Goal: Book appointment/travel/reservation

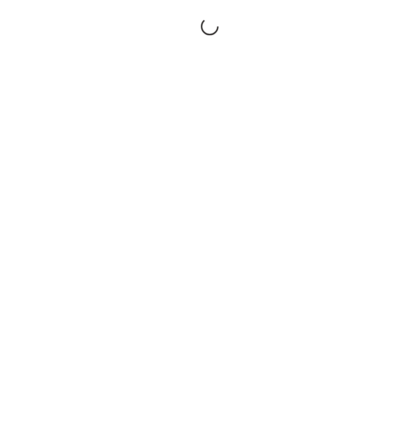
select select "**"
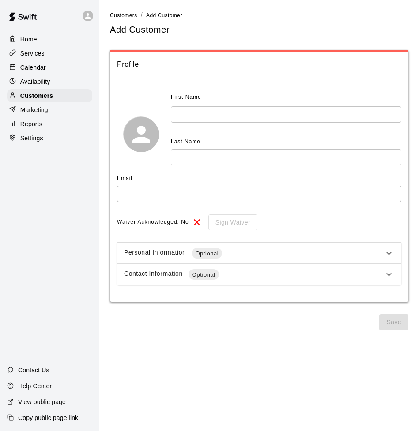
click at [31, 65] on p "Calendar" at bounding box center [33, 67] width 26 height 9
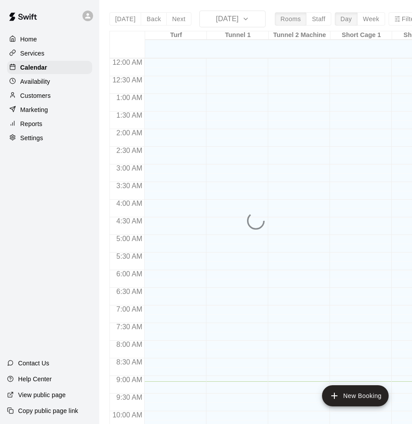
scroll to position [323, 0]
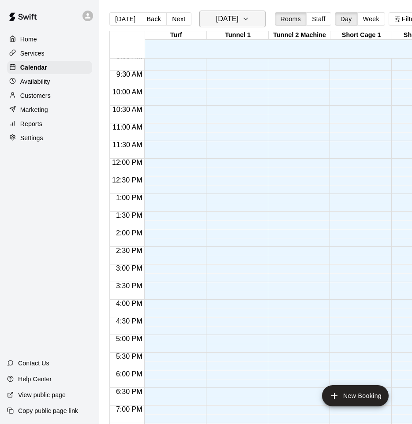
click at [249, 19] on icon "button" at bounding box center [245, 19] width 7 height 11
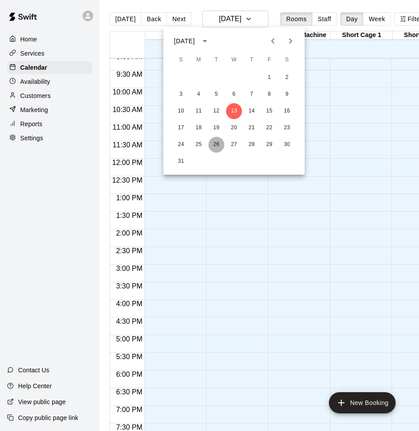
click at [217, 145] on button "26" at bounding box center [216, 145] width 16 height 16
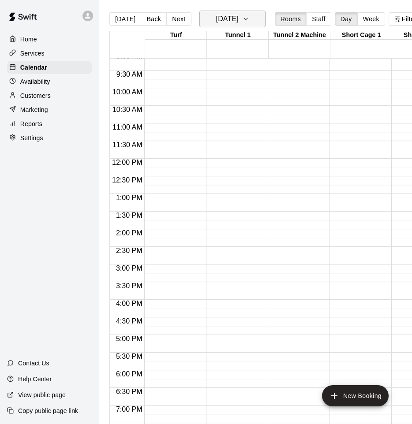
click at [249, 20] on icon "button" at bounding box center [245, 19] width 7 height 11
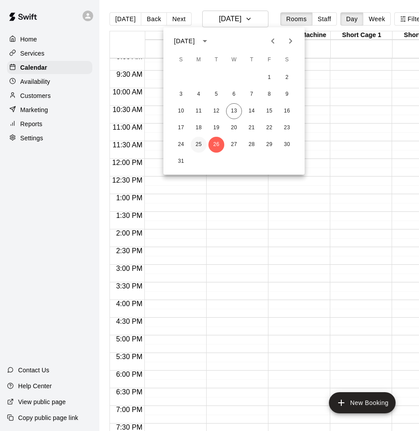
click at [197, 144] on button "25" at bounding box center [199, 145] width 16 height 16
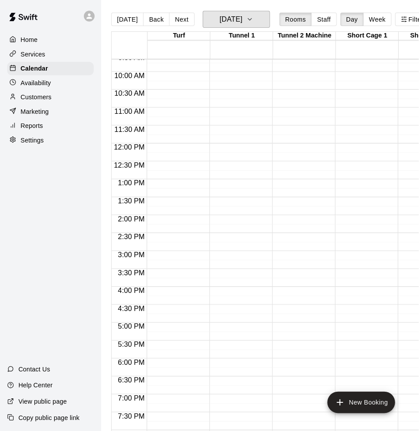
scroll to position [471, 0]
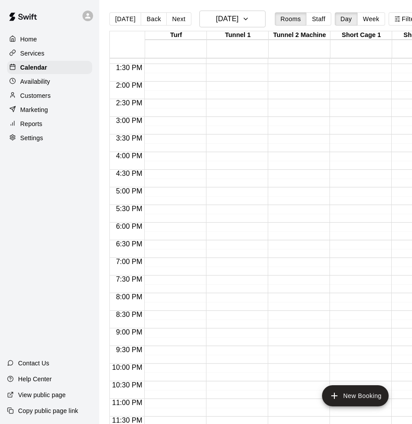
click at [178, 226] on div at bounding box center [172, 11] width 57 height 847
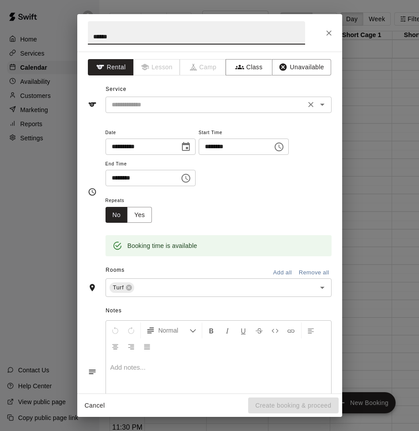
type input "******"
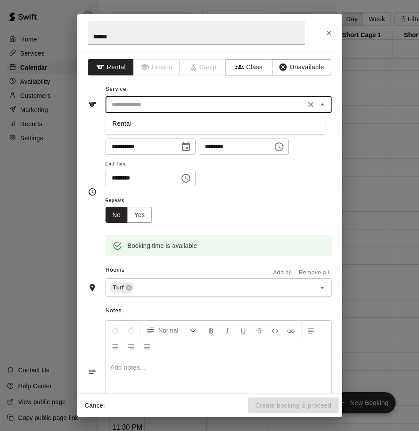
click at [150, 105] on input "text" at bounding box center [205, 104] width 195 height 11
click at [150, 121] on li "Rental" at bounding box center [214, 123] width 219 height 15
type input "******"
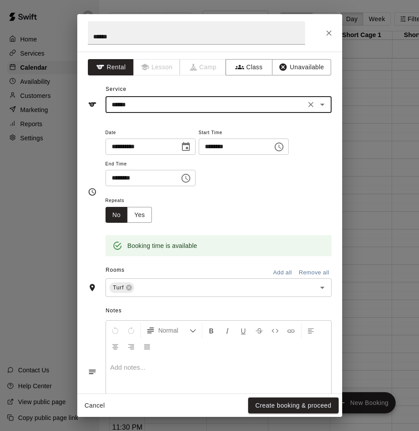
click at [188, 178] on icon "Choose time, selected time is 6:30 PM" at bounding box center [186, 178] width 3 height 4
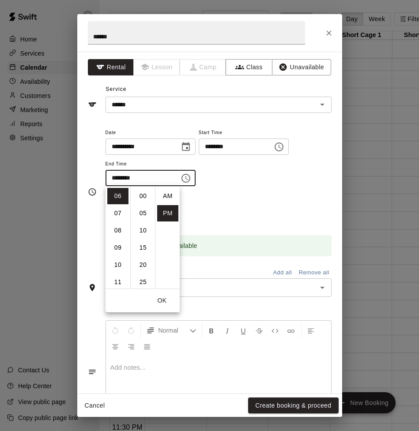
scroll to position [16, 0]
click at [116, 211] on li "07" at bounding box center [117, 213] width 21 height 16
click at [144, 191] on li "00" at bounding box center [142, 194] width 21 height 16
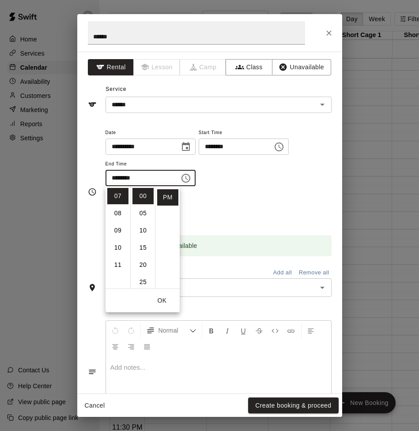
click at [250, 183] on div "**********" at bounding box center [218, 157] width 226 height 60
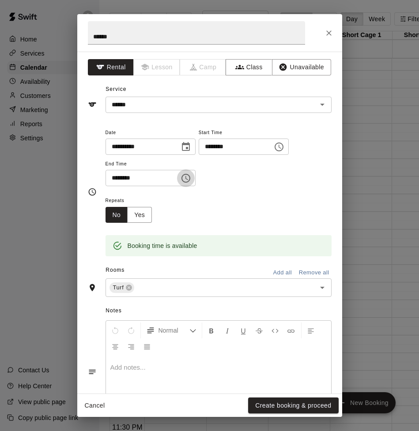
click at [191, 181] on icon "Choose time, selected time is 7:00 PM" at bounding box center [185, 178] width 11 height 11
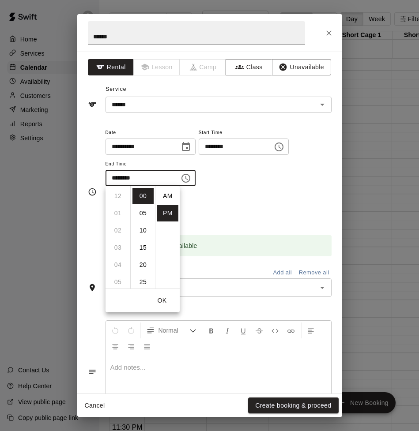
scroll to position [16, 0]
click at [117, 213] on li "08" at bounding box center [117, 213] width 21 height 16
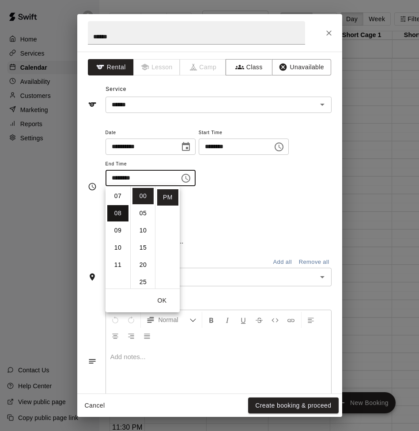
type input "********"
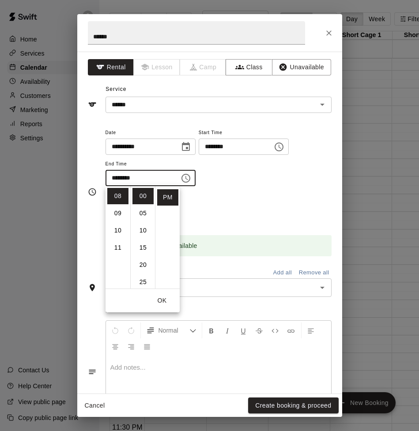
click at [289, 190] on div "**********" at bounding box center [218, 161] width 226 height 68
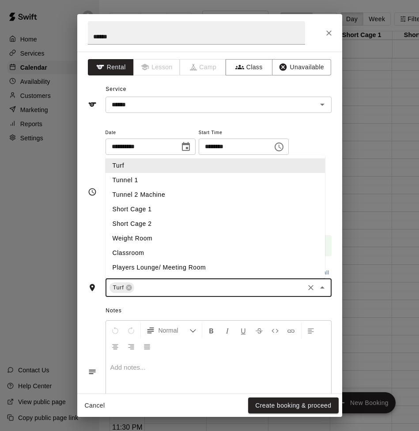
click at [152, 288] on input "text" at bounding box center [218, 287] width 167 height 11
click at [158, 181] on li "Tunnel 1" at bounding box center [214, 180] width 219 height 15
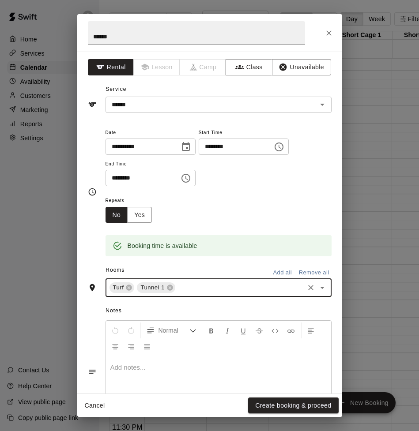
click at [181, 289] on input "text" at bounding box center [239, 287] width 126 height 11
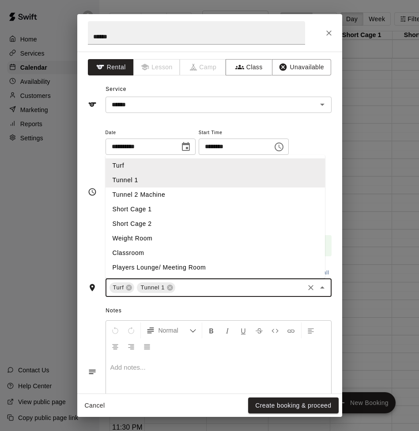
click at [177, 194] on li "Tunnel 2 Machine" at bounding box center [214, 194] width 219 height 15
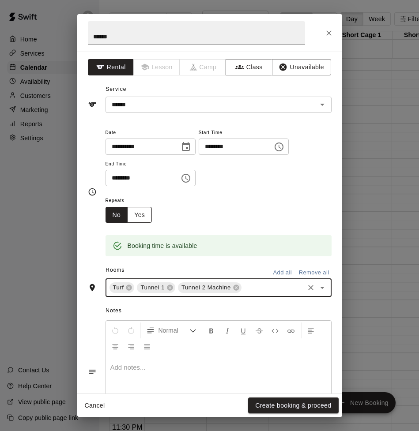
click at [142, 214] on button "Yes" at bounding box center [139, 215] width 25 height 16
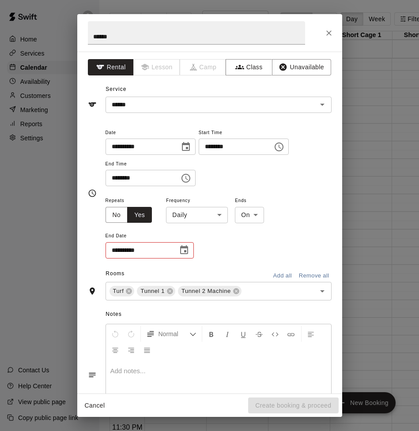
click at [185, 252] on icon "Choose date" at bounding box center [184, 250] width 11 height 11
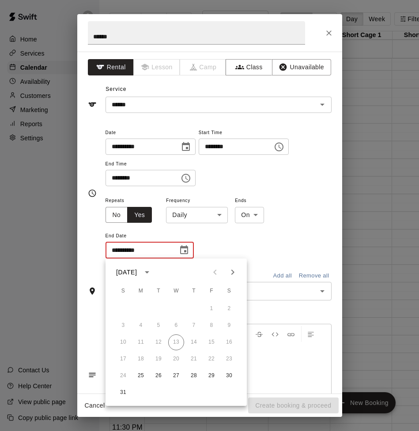
click at [234, 271] on icon "Next month" at bounding box center [232, 272] width 11 height 11
click at [232, 273] on icon "Next month" at bounding box center [232, 272] width 11 height 11
click at [140, 375] on button "27" at bounding box center [141, 376] width 16 height 16
type input "**********"
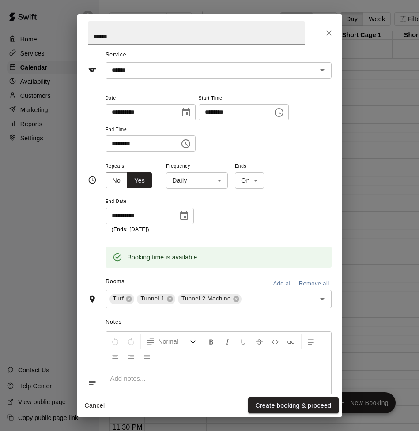
scroll to position [0, 0]
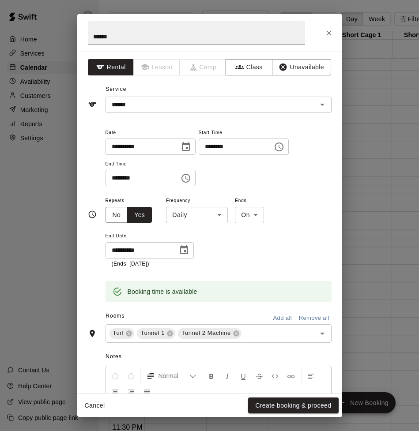
click at [283, 147] on icon "Choose time, selected time is 6:00 PM" at bounding box center [278, 146] width 9 height 9
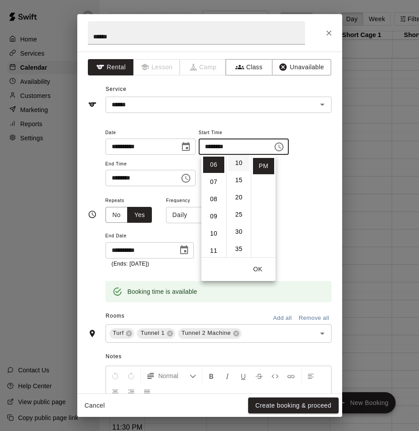
scroll to position [37, 0]
click at [287, 206] on div "**********" at bounding box center [218, 231] width 226 height 73
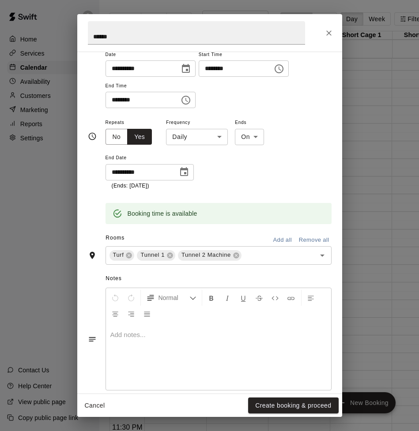
scroll to position [79, 0]
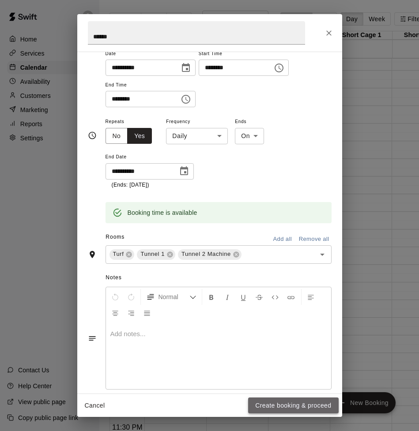
click at [298, 406] on button "Create booking & proceed" at bounding box center [293, 405] width 90 height 16
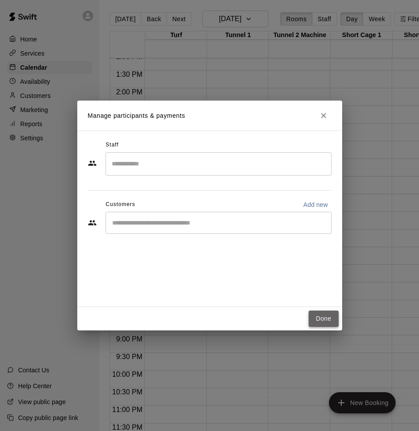
click at [318, 316] on button "Done" at bounding box center [323, 319] width 30 height 16
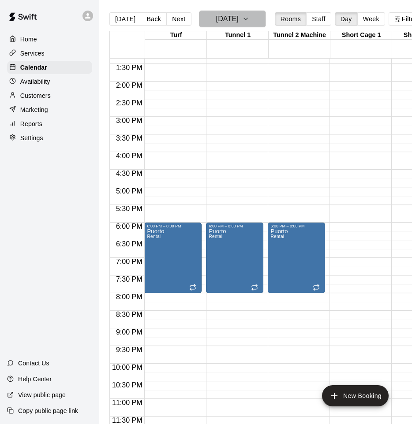
click at [249, 19] on icon "button" at bounding box center [245, 19] width 7 height 11
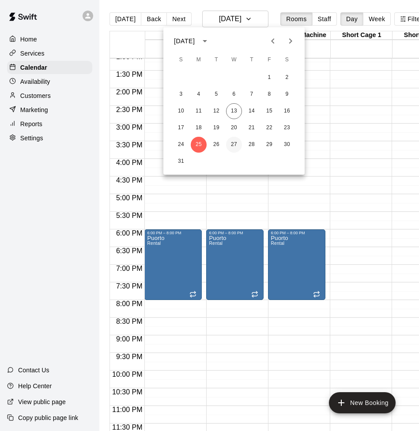
click at [235, 144] on button "27" at bounding box center [234, 145] width 16 height 16
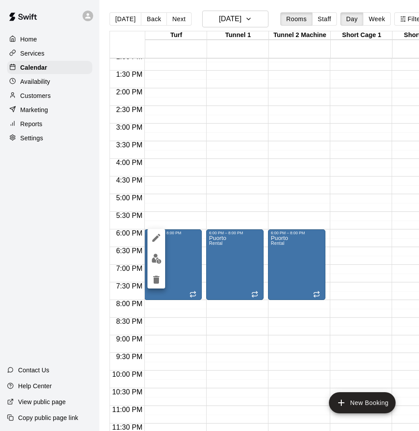
click at [153, 236] on icon "edit" at bounding box center [156, 237] width 11 height 11
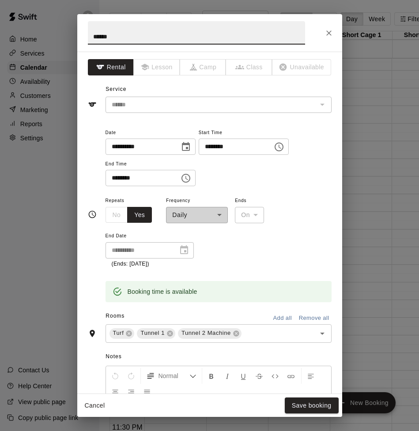
click at [219, 214] on div "**********" at bounding box center [197, 209] width 62 height 28
click at [219, 215] on div "**********" at bounding box center [197, 209] width 62 height 28
click at [326, 34] on icon "Close" at bounding box center [328, 33] width 9 height 9
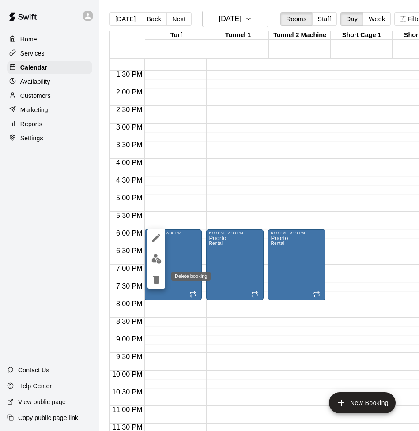
click at [158, 281] on icon "delete" at bounding box center [156, 280] width 6 height 8
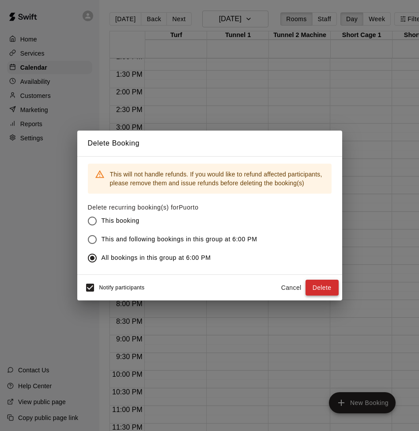
click at [322, 291] on button "Delete" at bounding box center [321, 288] width 33 height 16
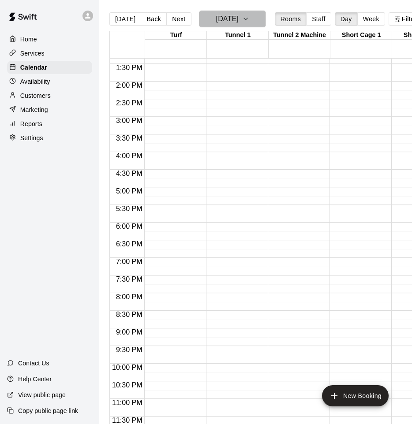
click at [249, 22] on icon "button" at bounding box center [245, 19] width 7 height 11
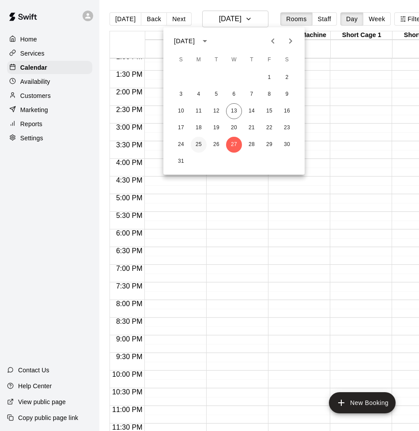
drag, startPoint x: 199, startPoint y: 143, endPoint x: 203, endPoint y: 146, distance: 4.8
click at [200, 144] on button "25" at bounding box center [199, 145] width 16 height 16
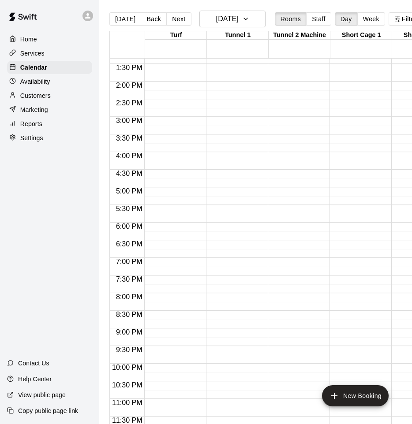
click at [165, 242] on div at bounding box center [172, 11] width 57 height 847
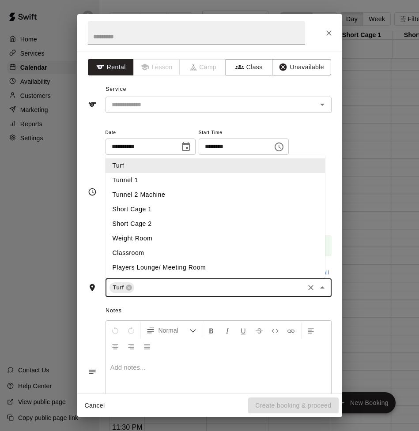
click at [175, 285] on input "text" at bounding box center [218, 287] width 167 height 11
click at [178, 181] on li "Tunnel 1" at bounding box center [214, 180] width 219 height 15
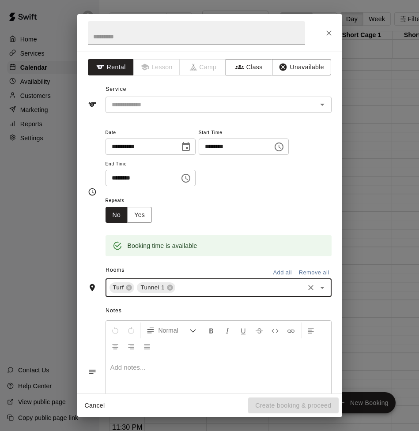
click at [192, 285] on input "text" at bounding box center [239, 287] width 126 height 11
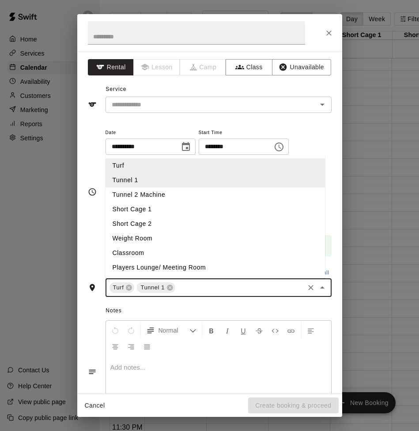
click at [188, 196] on li "Tunnel 2 Machine" at bounding box center [214, 194] width 219 height 15
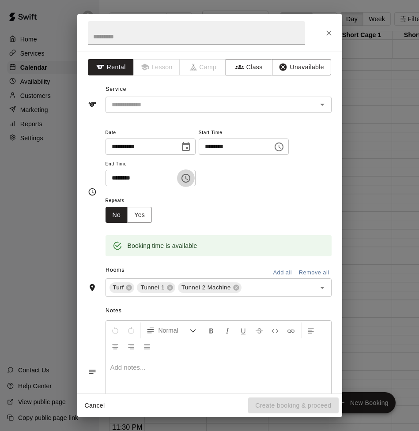
click at [187, 176] on icon "Choose time, selected time is 7:00 PM" at bounding box center [186, 178] width 3 height 4
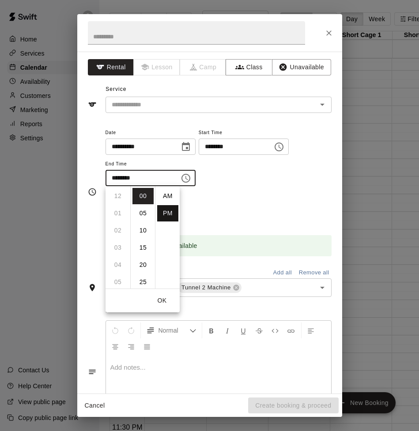
scroll to position [16, 0]
click at [117, 211] on li "08" at bounding box center [117, 213] width 21 height 16
type input "********"
click at [265, 202] on div "Repeats No Yes" at bounding box center [218, 209] width 226 height 28
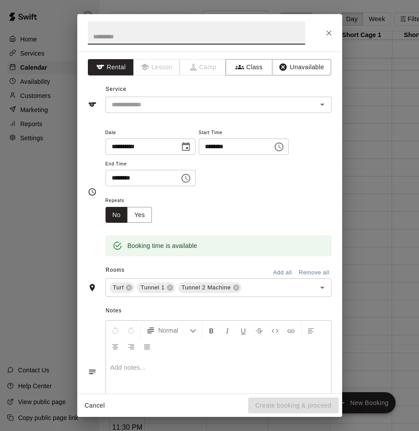
click at [152, 39] on input "text" at bounding box center [196, 32] width 217 height 23
type input "******"
click at [161, 105] on input "text" at bounding box center [205, 104] width 195 height 11
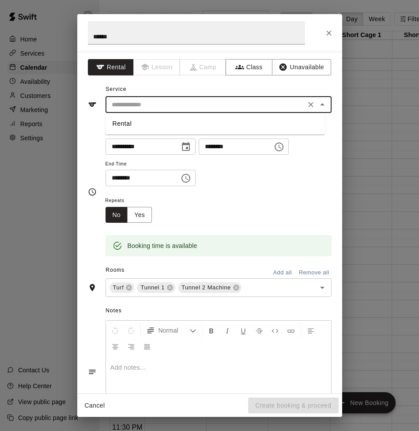
click at [158, 126] on li "Rental" at bounding box center [214, 123] width 219 height 15
type input "******"
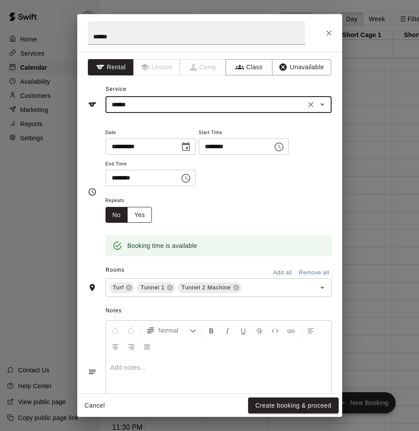
click at [146, 216] on button "Yes" at bounding box center [139, 215] width 25 height 16
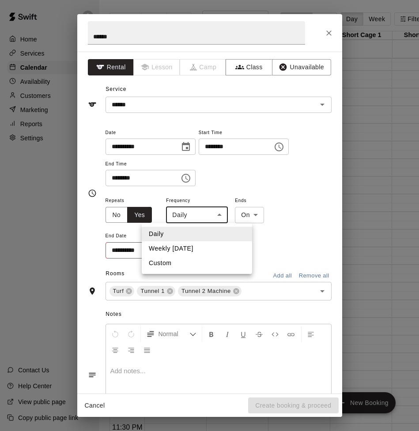
click at [223, 214] on body "**********" at bounding box center [209, 222] width 419 height 445
click at [203, 249] on li "Weekly [DATE]" at bounding box center [197, 248] width 110 height 15
type input "******"
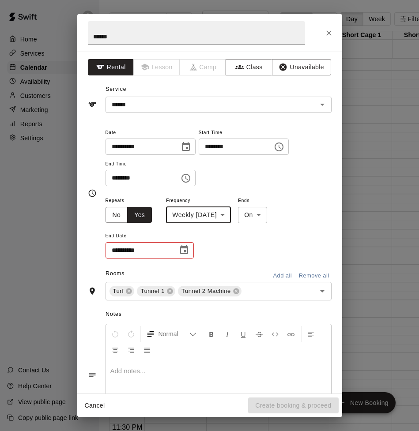
click at [183, 251] on icon "Choose date" at bounding box center [184, 250] width 11 height 11
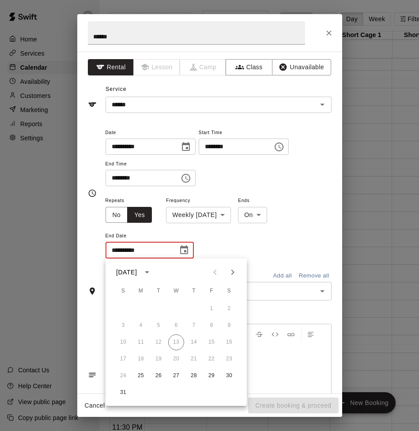
click at [233, 270] on icon "Next month" at bounding box center [232, 272] width 11 height 11
click at [232, 271] on icon "Next month" at bounding box center [232, 272] width 3 height 5
click at [140, 374] on button "27" at bounding box center [141, 376] width 16 height 16
type input "**********"
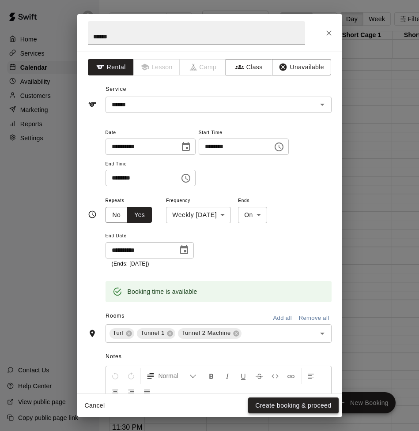
click at [286, 405] on button "Create booking & proceed" at bounding box center [293, 405] width 90 height 16
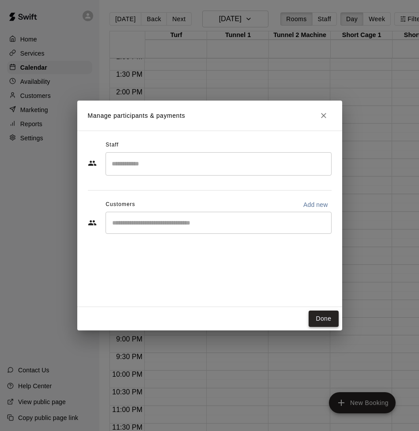
click at [325, 322] on button "Done" at bounding box center [323, 319] width 30 height 16
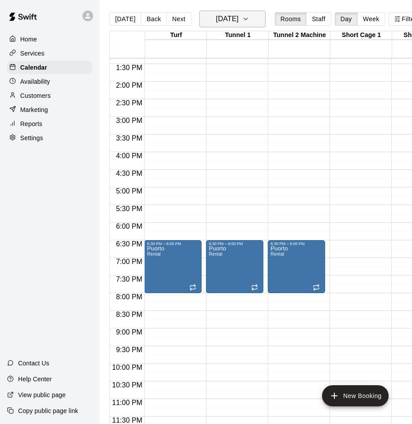
click at [249, 19] on icon "button" at bounding box center [245, 19] width 7 height 11
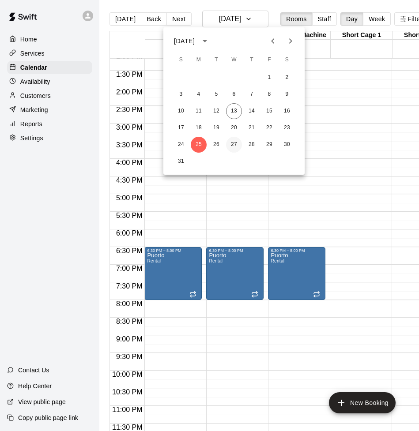
click at [234, 143] on button "27" at bounding box center [234, 145] width 16 height 16
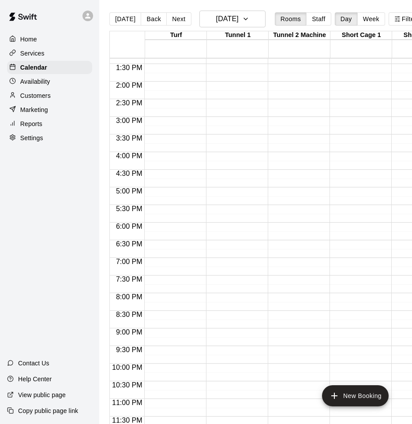
click at [172, 246] on div at bounding box center [172, 11] width 57 height 847
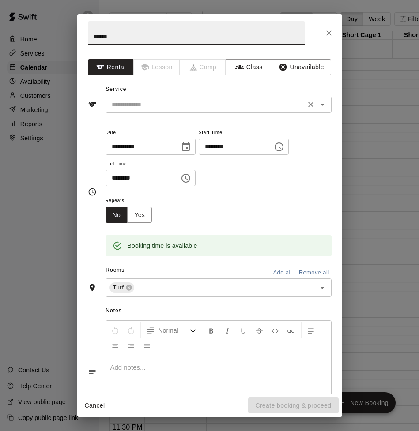
type input "******"
click at [169, 107] on input "text" at bounding box center [205, 104] width 195 height 11
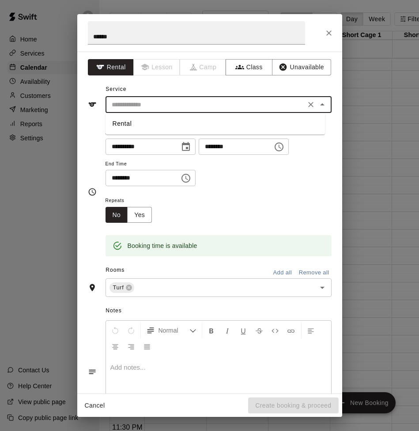
click at [164, 124] on li "Rental" at bounding box center [214, 123] width 219 height 15
type input "******"
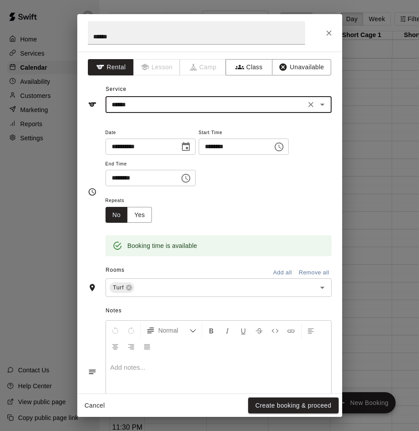
click at [189, 178] on icon "Choose time, selected time is 7:00 PM" at bounding box center [185, 178] width 11 height 11
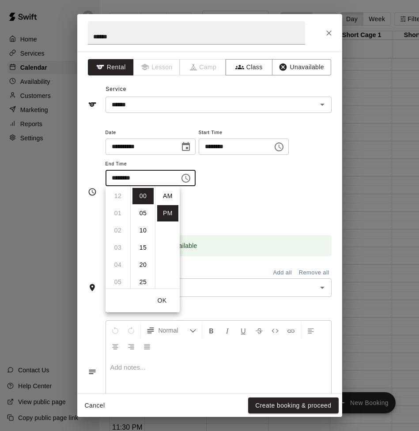
scroll to position [16, 0]
click at [117, 211] on li "08" at bounding box center [117, 213] width 21 height 16
type input "********"
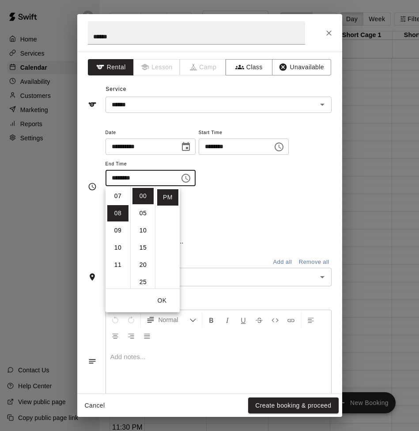
scroll to position [138, 0]
click at [236, 218] on div "Repeats No Yes" at bounding box center [218, 209] width 226 height 28
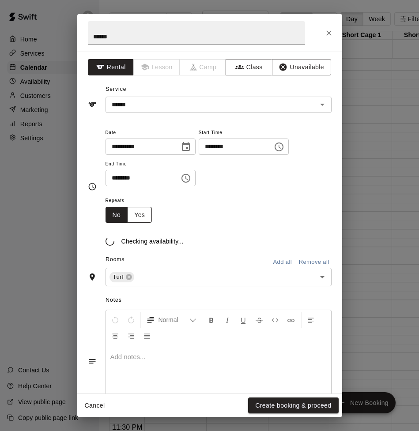
click at [137, 213] on button "Yes" at bounding box center [139, 215] width 25 height 16
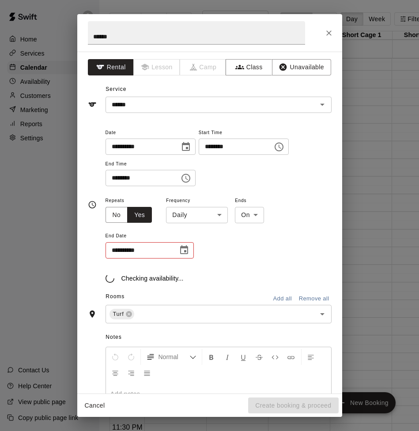
click at [201, 214] on body "**********" at bounding box center [209, 222] width 419 height 445
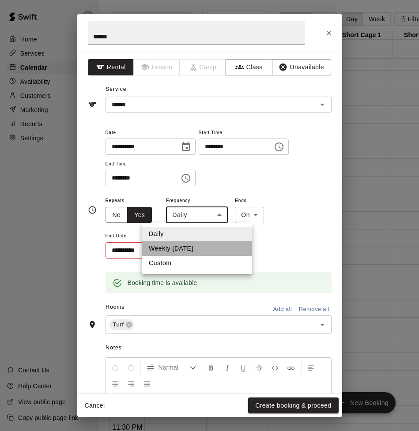
click at [201, 247] on li "Weekly [DATE]" at bounding box center [197, 248] width 110 height 15
type input "******"
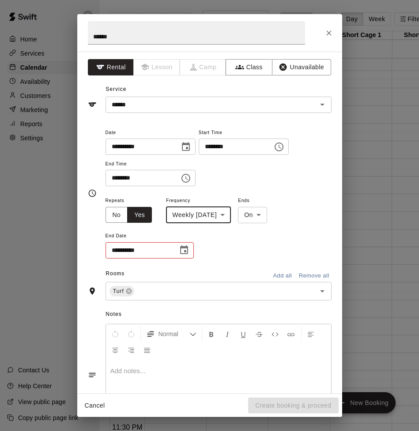
click at [185, 250] on icon "Choose date" at bounding box center [184, 249] width 8 height 9
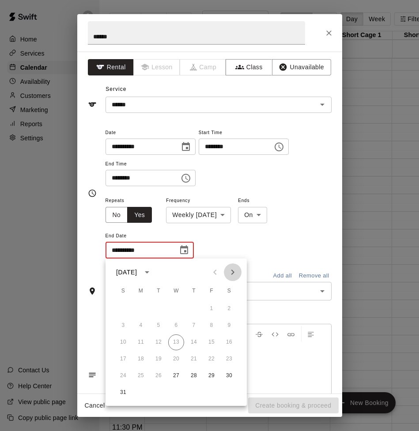
click at [234, 272] on icon "Next month" at bounding box center [232, 272] width 11 height 11
click at [234, 272] on icon "Next month" at bounding box center [232, 272] width 3 height 5
click at [175, 373] on button "29" at bounding box center [176, 376] width 16 height 16
type input "**********"
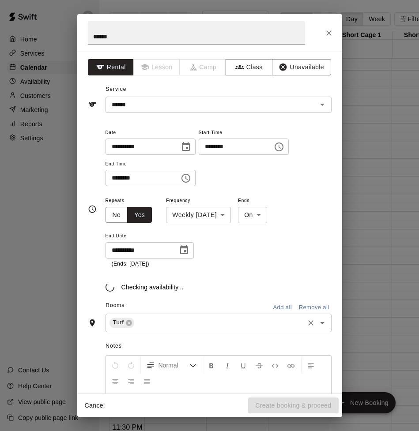
click at [199, 323] on input "text" at bounding box center [218, 322] width 167 height 11
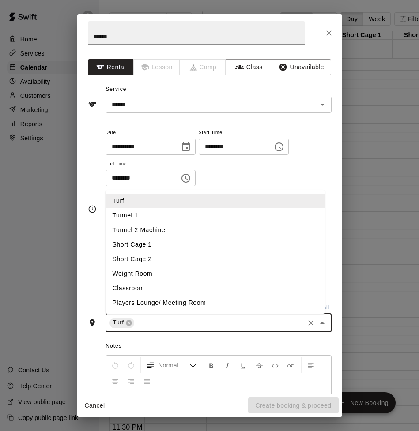
click at [195, 216] on li "Tunnel 1" at bounding box center [214, 215] width 219 height 15
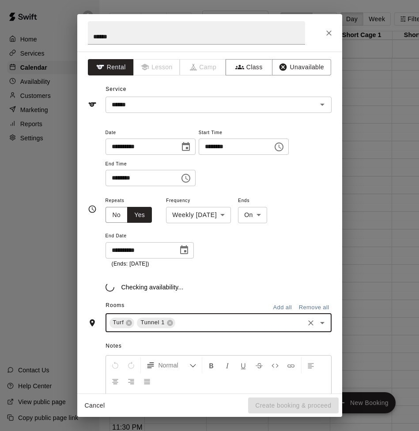
click at [194, 322] on input "text" at bounding box center [239, 322] width 126 height 11
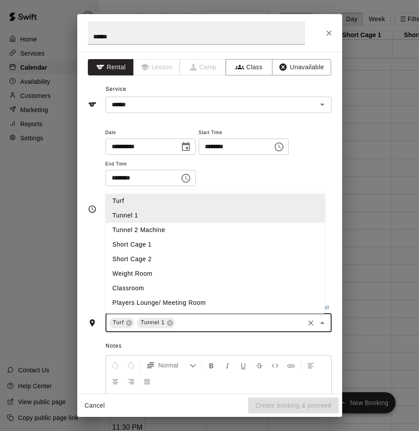
click at [205, 234] on li "Tunnel 2 Machine" at bounding box center [214, 230] width 219 height 15
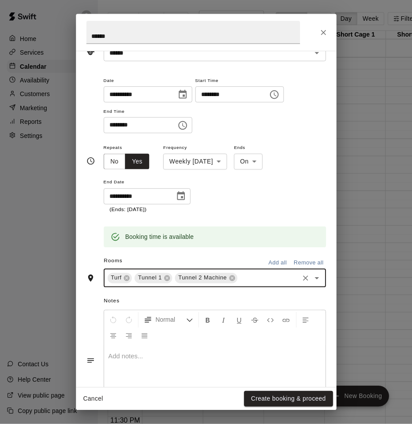
scroll to position [56, 0]
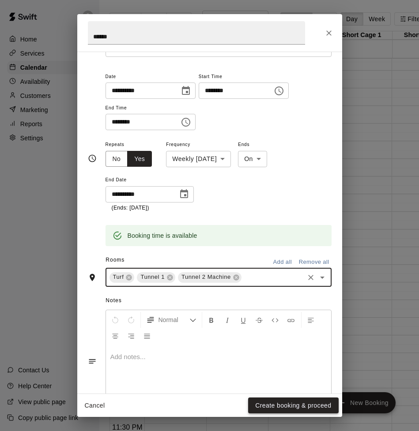
click at [296, 404] on button "Create booking & proceed" at bounding box center [293, 405] width 90 height 16
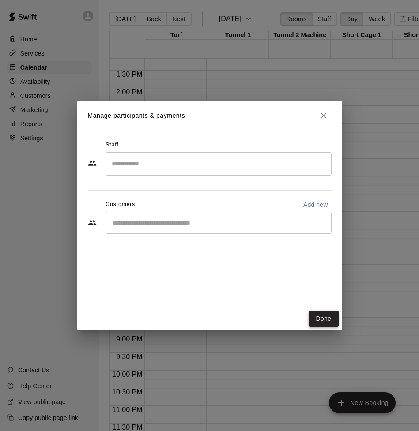
click at [316, 322] on button "Done" at bounding box center [323, 319] width 30 height 16
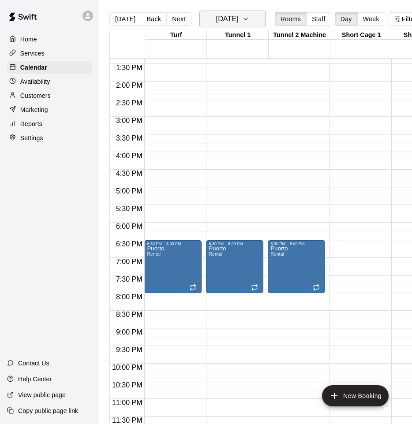
click at [249, 19] on icon "button" at bounding box center [245, 19] width 7 height 11
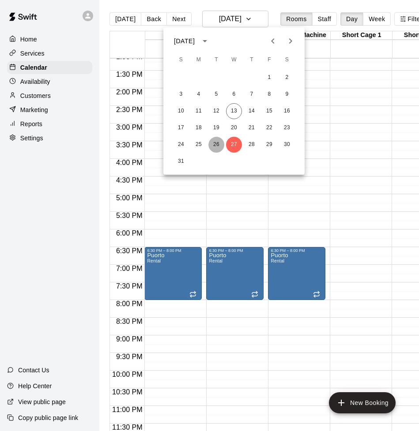
click at [215, 143] on button "26" at bounding box center [216, 145] width 16 height 16
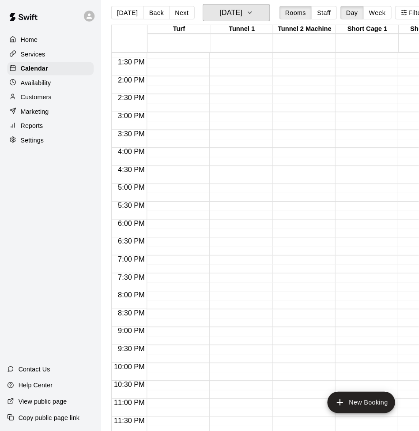
scroll to position [5, 0]
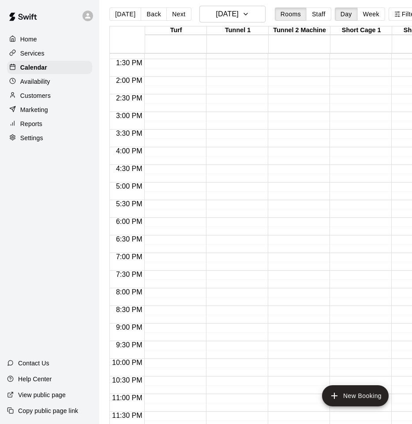
click at [156, 239] on div at bounding box center [172, 6] width 57 height 847
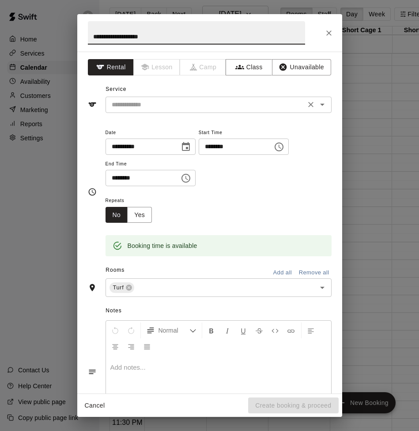
type input "**********"
click at [172, 101] on input "text" at bounding box center [205, 104] width 195 height 11
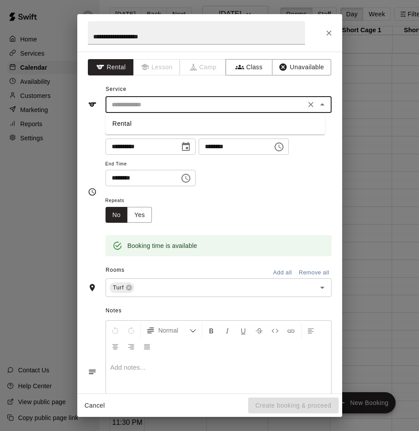
click at [163, 127] on li "Rental" at bounding box center [214, 123] width 219 height 15
type input "******"
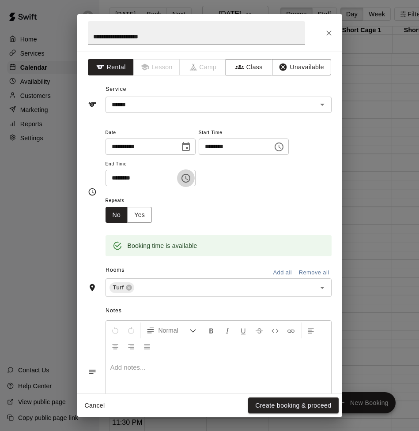
click at [188, 178] on icon "Choose time, selected time is 7:00 PM" at bounding box center [186, 178] width 3 height 4
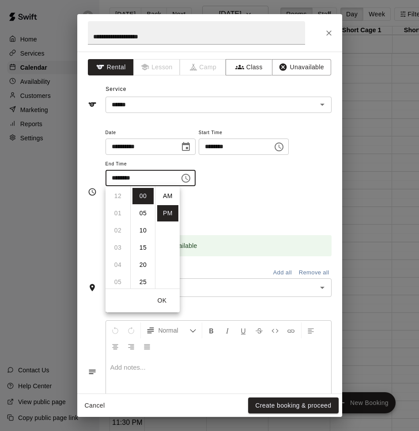
scroll to position [16, 0]
click at [118, 212] on li "08" at bounding box center [117, 213] width 21 height 16
type input "********"
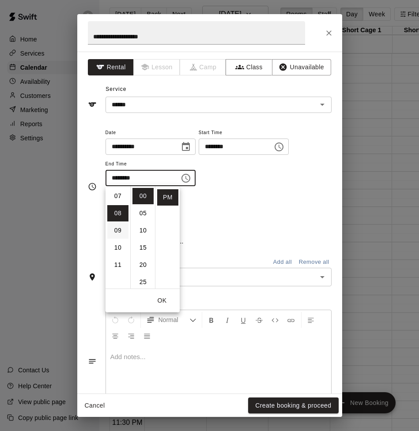
scroll to position [138, 0]
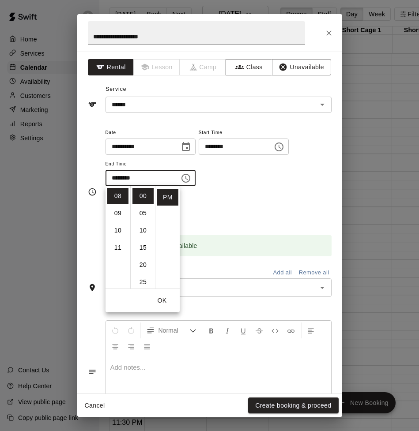
click at [225, 196] on div "Repeats No Yes" at bounding box center [218, 209] width 226 height 28
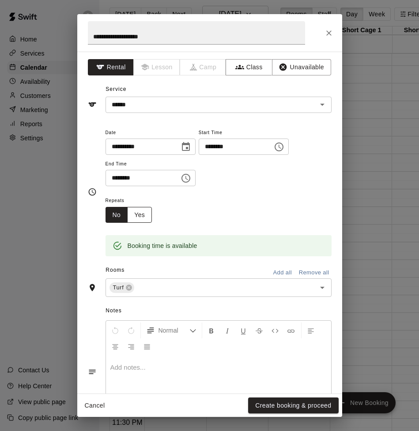
click at [142, 214] on button "Yes" at bounding box center [139, 215] width 25 height 16
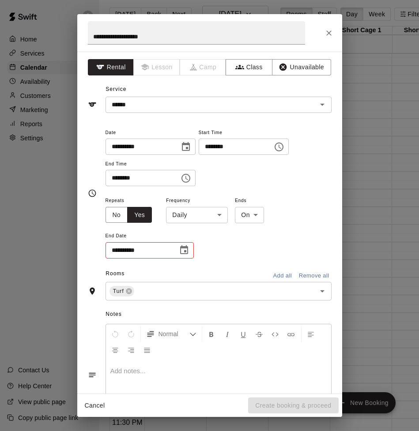
click at [227, 215] on body "**********" at bounding box center [209, 217] width 419 height 445
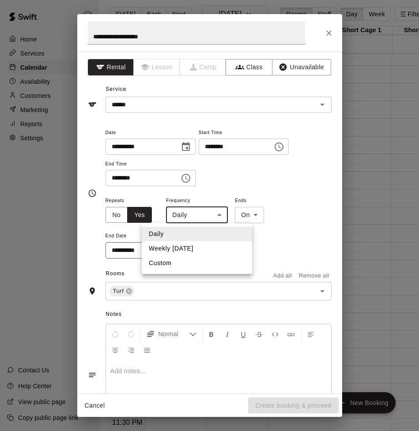
click at [206, 248] on li "Weekly [DATE]" at bounding box center [197, 248] width 110 height 15
type input "******"
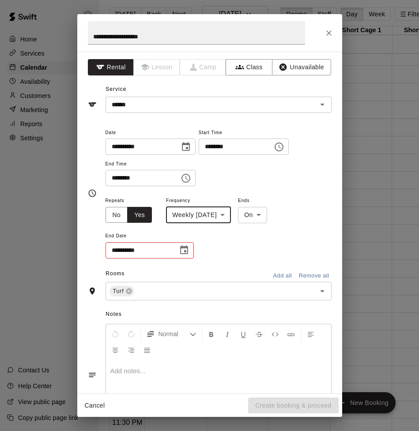
click at [183, 251] on icon "Choose date" at bounding box center [184, 250] width 11 height 11
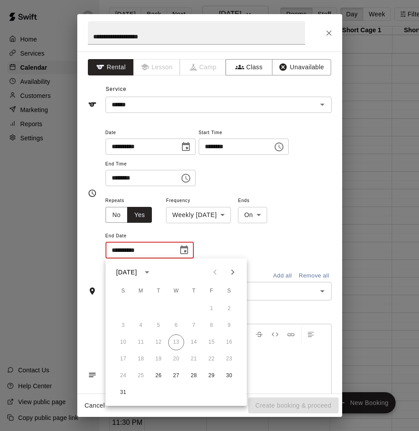
click at [233, 269] on icon "Next month" at bounding box center [232, 272] width 11 height 11
click at [233, 270] on icon "Next month" at bounding box center [232, 272] width 11 height 11
click at [156, 375] on button "28" at bounding box center [158, 376] width 16 height 16
type input "**********"
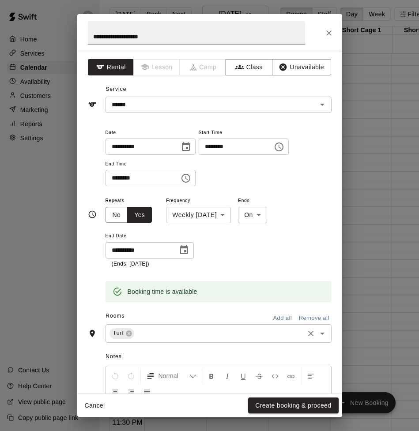
click at [177, 335] on input "text" at bounding box center [218, 333] width 167 height 11
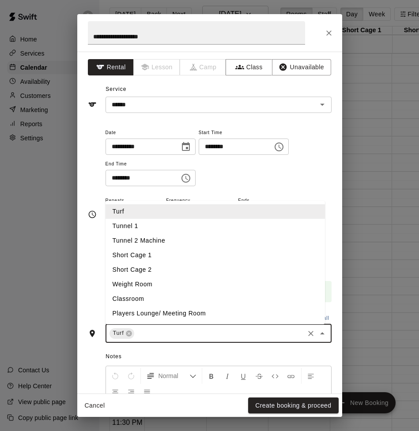
click at [168, 225] on li "Tunnel 1" at bounding box center [214, 226] width 219 height 15
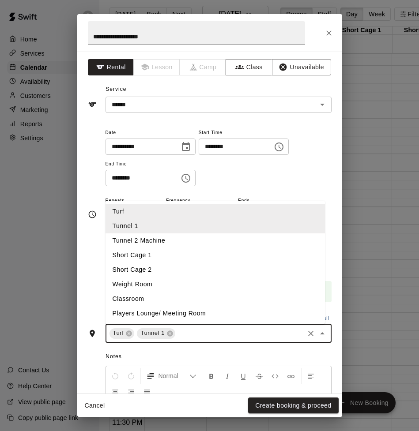
click at [195, 335] on input "text" at bounding box center [239, 333] width 126 height 11
click at [194, 240] on li "Tunnel 2 Machine" at bounding box center [214, 240] width 219 height 15
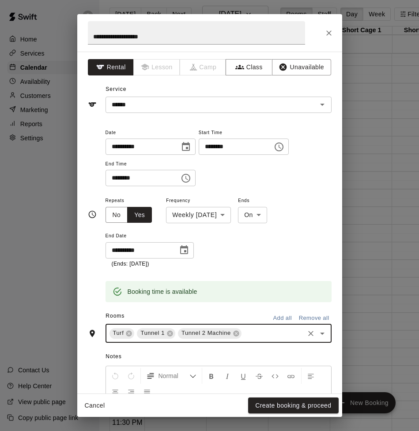
click at [253, 335] on input "text" at bounding box center [273, 333] width 60 height 11
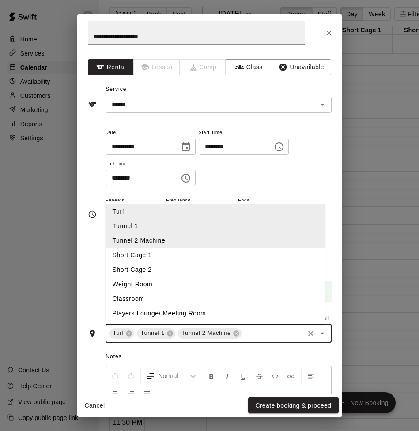
click at [223, 257] on li "Short Cage 1" at bounding box center [214, 255] width 219 height 15
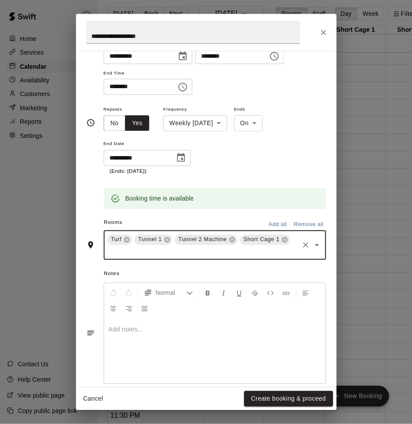
scroll to position [105, 0]
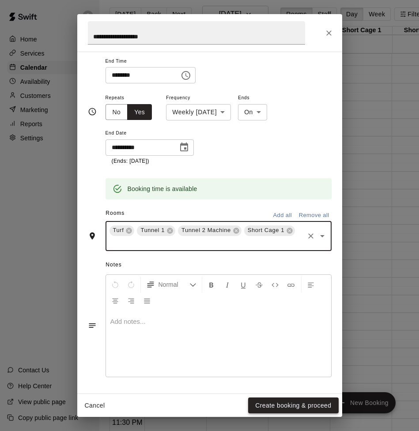
click at [288, 406] on button "Create booking & proceed" at bounding box center [293, 405] width 90 height 16
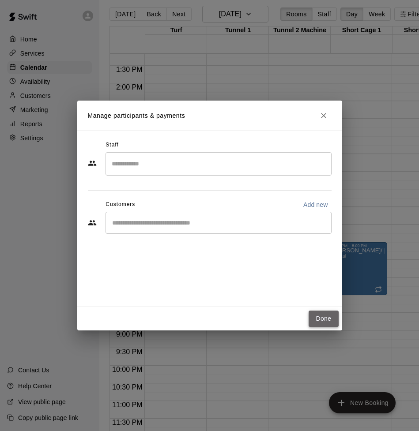
click at [322, 320] on button "Done" at bounding box center [323, 319] width 30 height 16
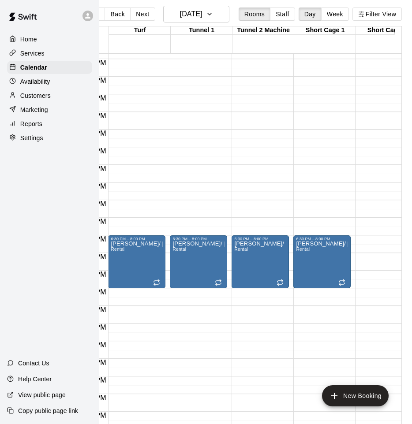
scroll to position [5, 0]
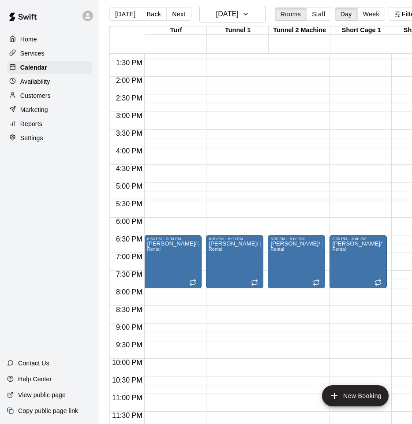
click at [36, 137] on p "Settings" at bounding box center [31, 138] width 23 height 9
select select "**"
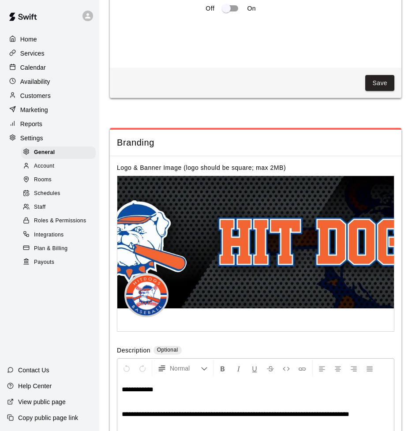
scroll to position [1850, 0]
click at [44, 163] on span "Account" at bounding box center [44, 166] width 20 height 9
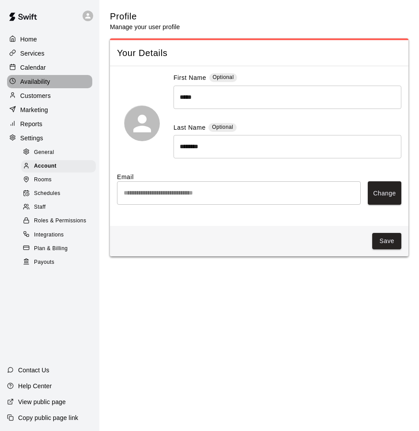
click at [34, 81] on p "Availability" at bounding box center [35, 81] width 30 height 9
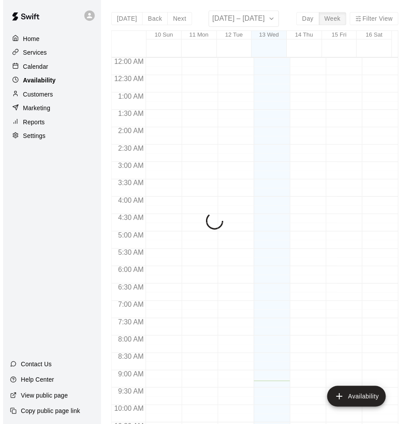
scroll to position [328, 0]
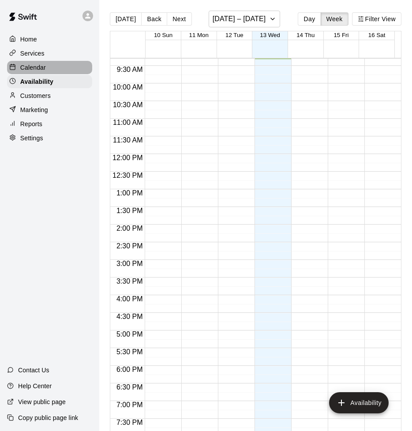
click at [33, 66] on p "Calendar" at bounding box center [33, 67] width 26 height 9
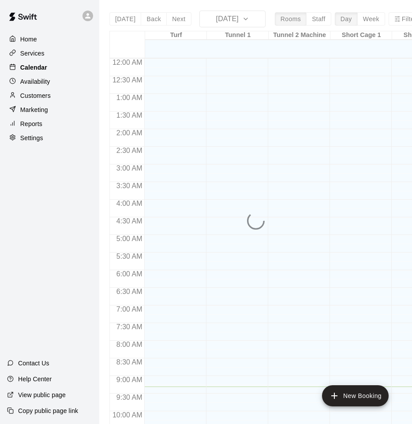
scroll to position [328, 0]
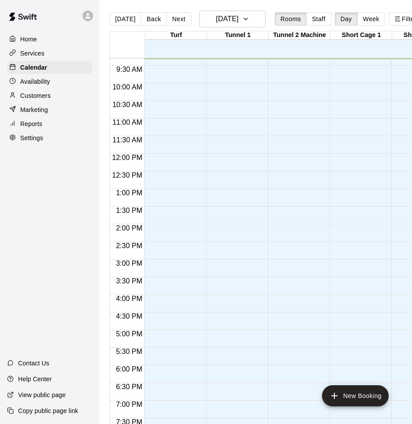
click at [30, 38] on p "Home" at bounding box center [28, 39] width 17 height 9
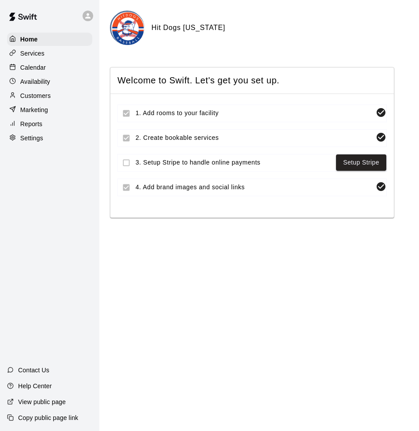
click at [27, 50] on p "Services" at bounding box center [32, 53] width 24 height 9
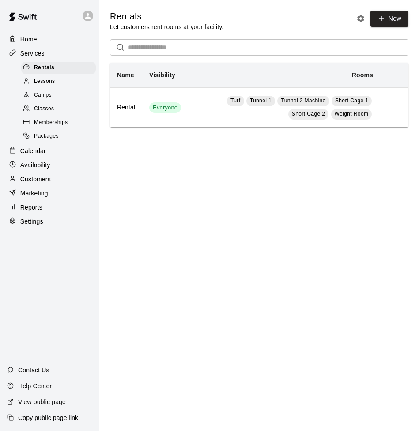
click at [43, 121] on span "Memberships" at bounding box center [51, 122] width 34 height 9
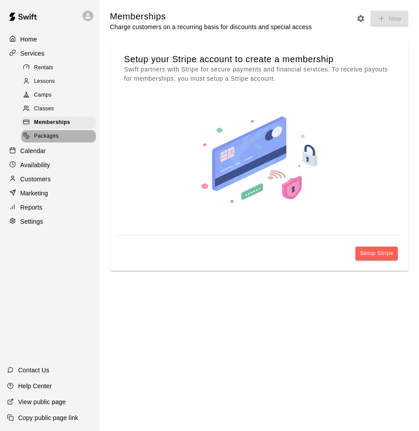
click at [42, 137] on span "Packages" at bounding box center [46, 136] width 25 height 9
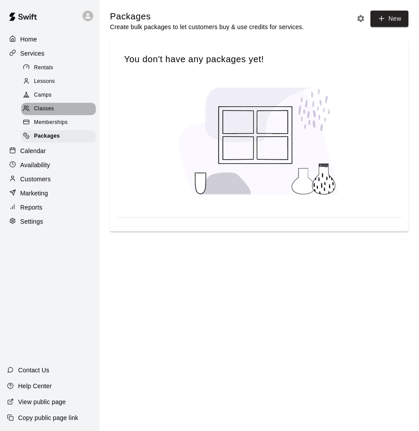
click at [43, 108] on span "Classes" at bounding box center [44, 109] width 20 height 9
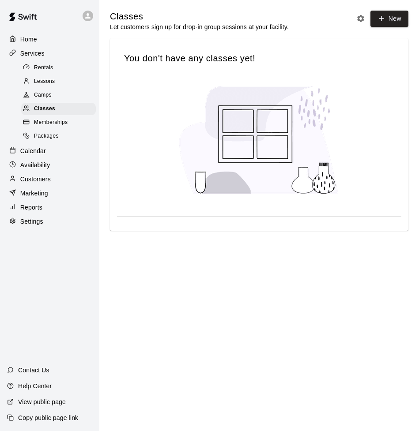
click at [40, 93] on span "Camps" at bounding box center [43, 95] width 18 height 9
click at [41, 78] on span "Lessons" at bounding box center [44, 81] width 21 height 9
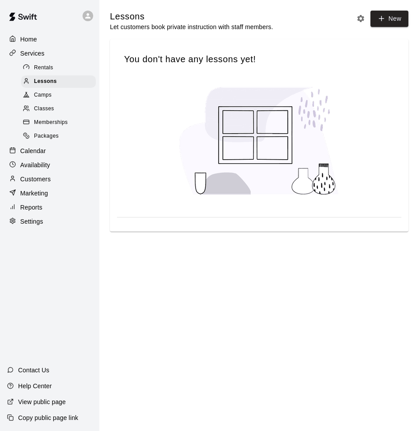
click at [40, 69] on span "Rentals" at bounding box center [43, 68] width 19 height 9
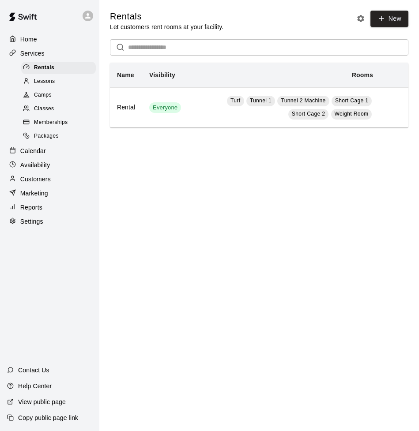
click at [39, 151] on p "Calendar" at bounding box center [33, 150] width 26 height 9
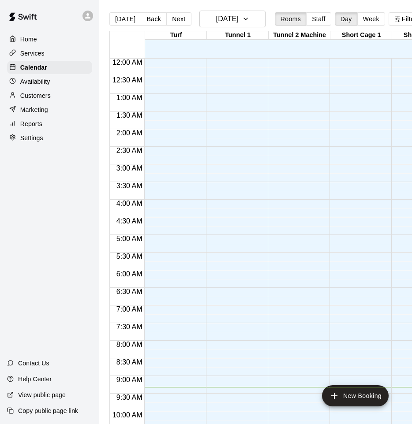
scroll to position [329, 0]
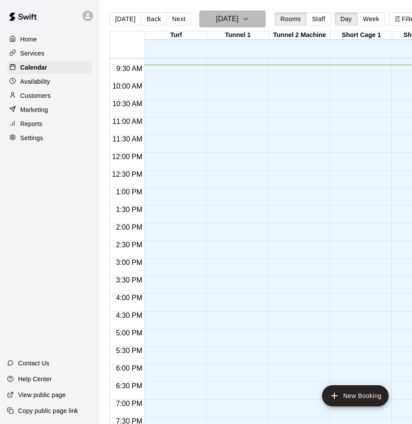
click at [239, 18] on h6 "[DATE]" at bounding box center [227, 19] width 22 height 12
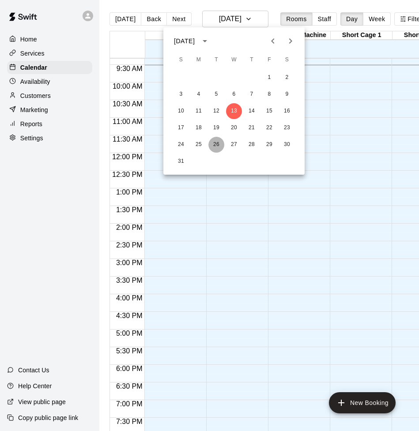
click at [213, 146] on button "26" at bounding box center [216, 145] width 16 height 16
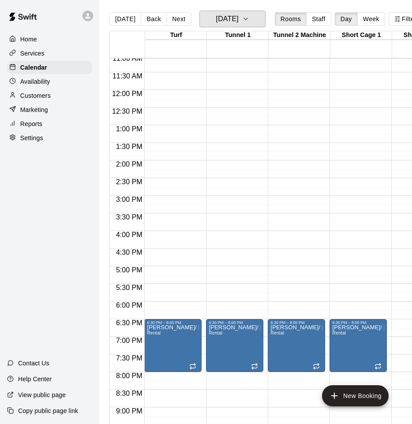
scroll to position [397, 0]
